Goal: Find specific page/section: Find specific page/section

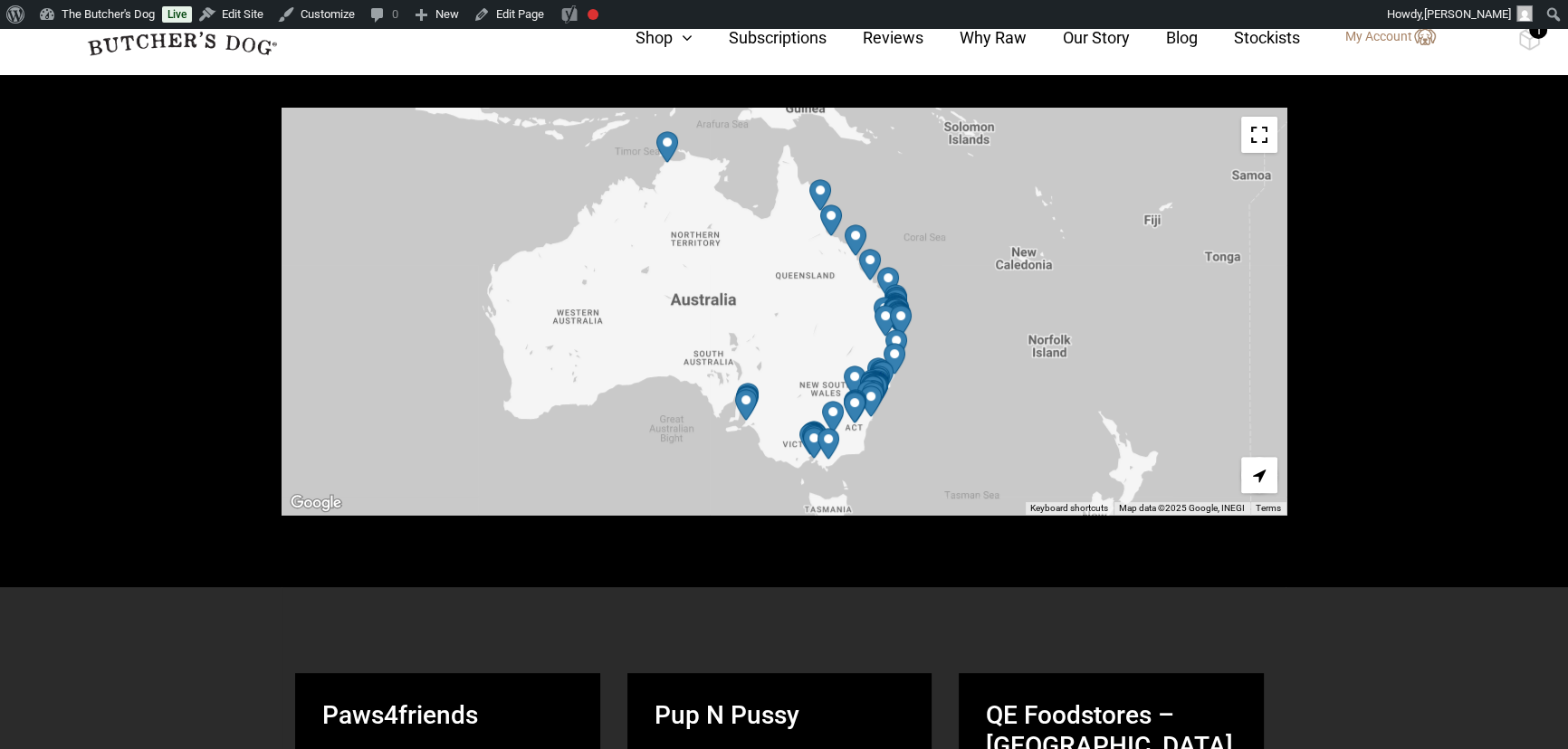
scroll to position [745, 0]
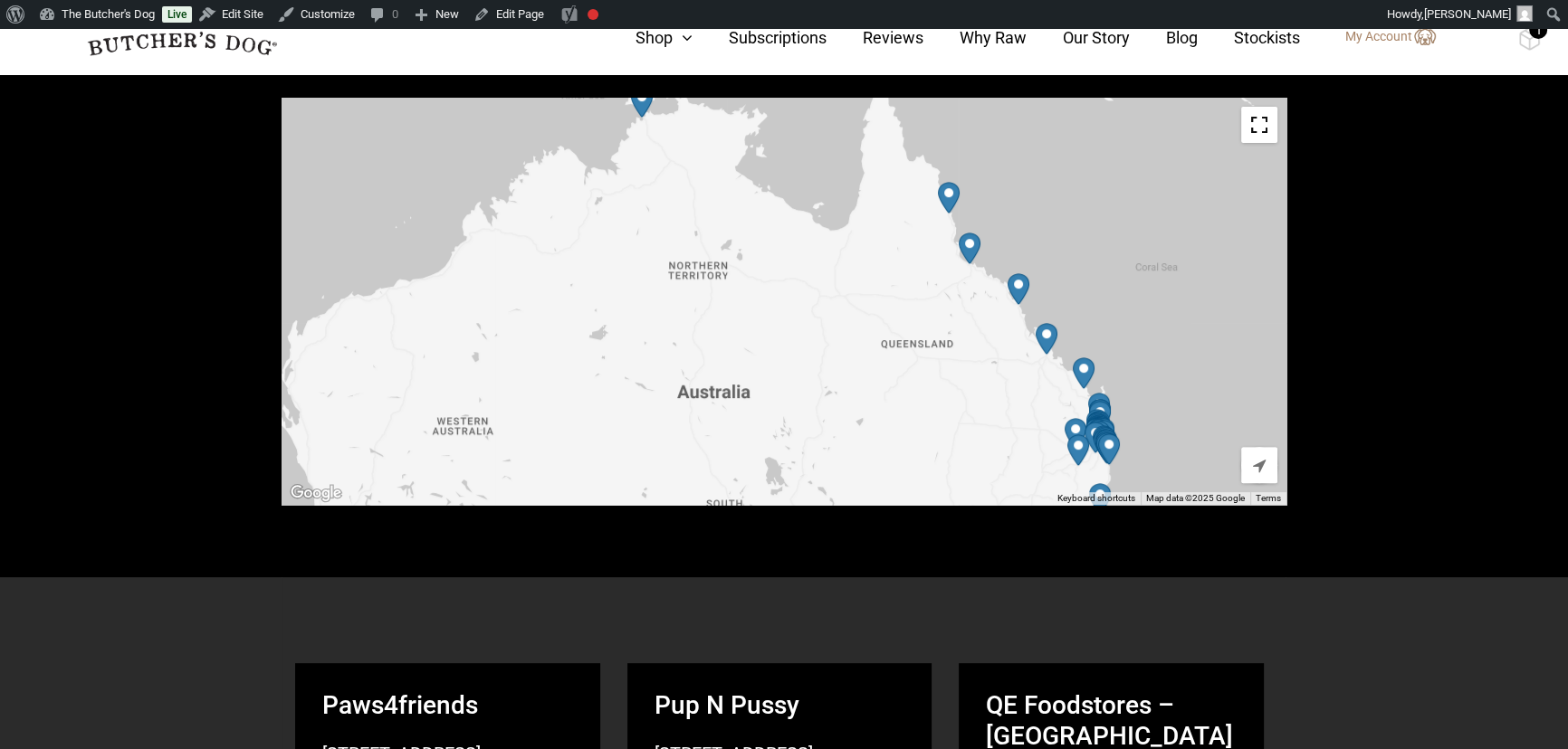
drag, startPoint x: 719, startPoint y: 280, endPoint x: 733, endPoint y: 454, distance: 174.6
click at [733, 454] on div at bounding box center [784, 301] width 1005 height 407
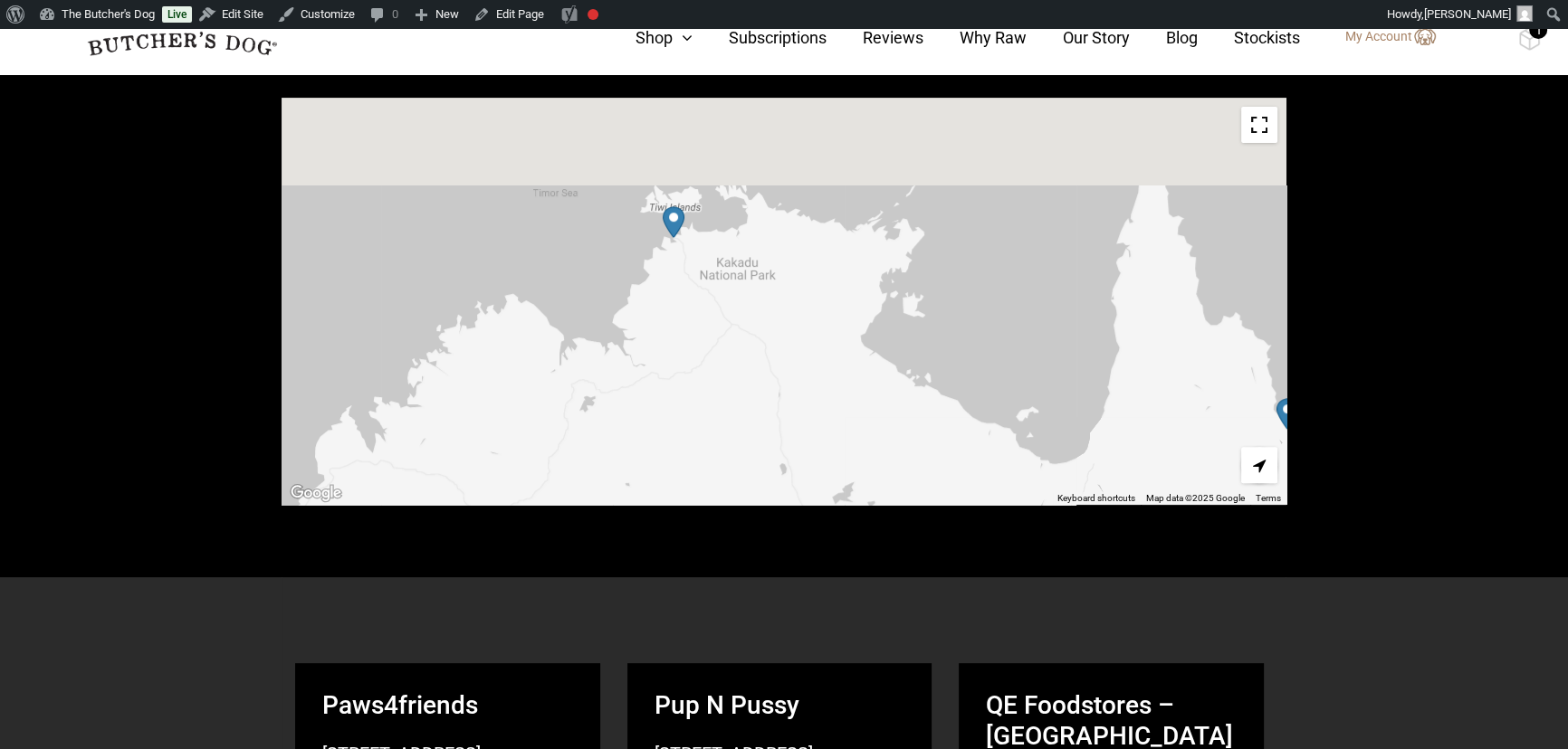
drag, startPoint x: 669, startPoint y: 155, endPoint x: 664, endPoint y: 304, distance: 149.1
click at [666, 315] on div at bounding box center [784, 301] width 1005 height 407
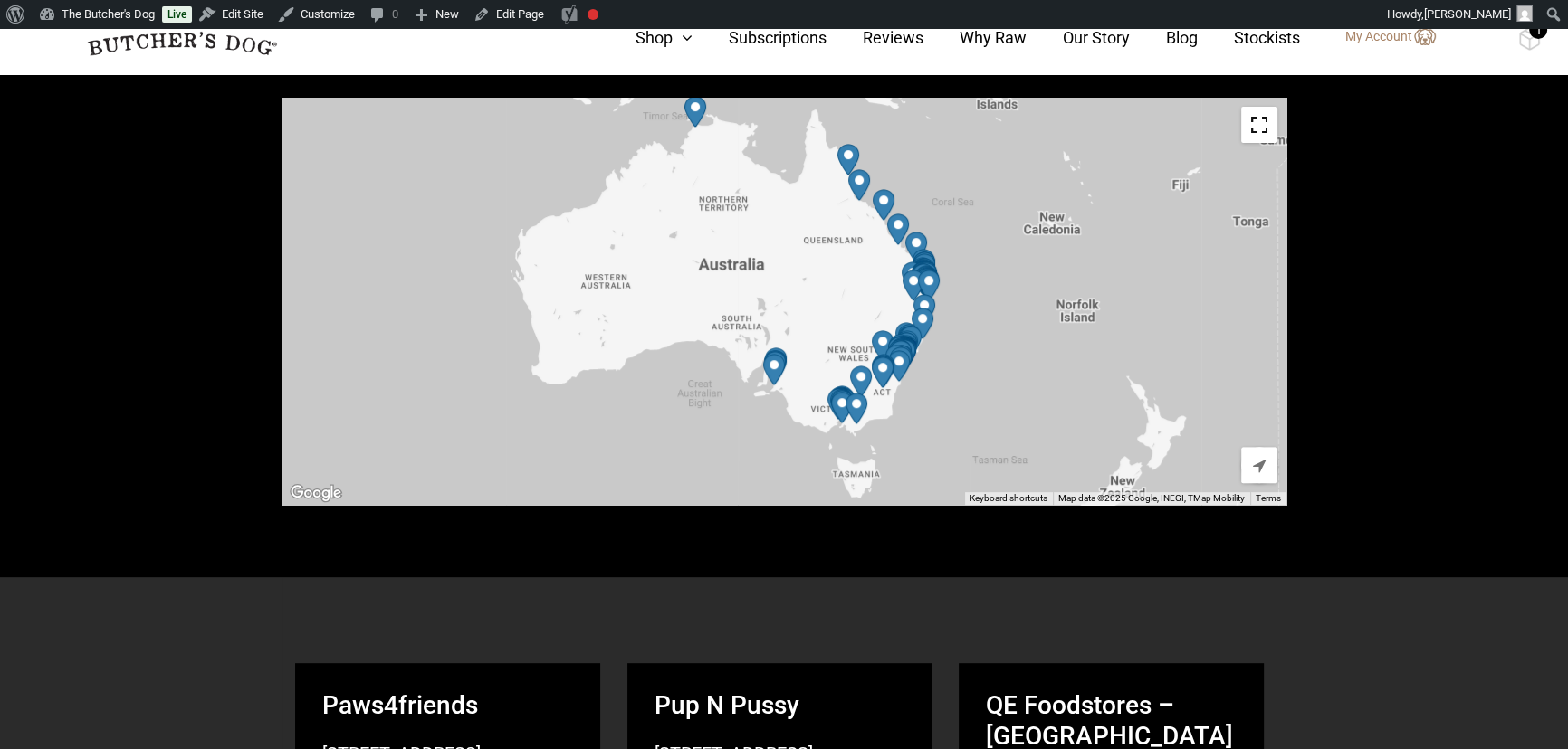
drag, startPoint x: 773, startPoint y: 406, endPoint x: 764, endPoint y: 214, distance: 192.2
click at [764, 214] on div at bounding box center [784, 301] width 1005 height 407
